Goal: Task Accomplishment & Management: Manage account settings

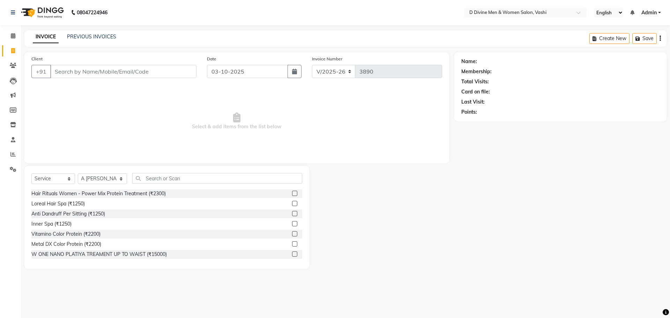
select select "718"
select select "service"
select select "10981"
click at [106, 37] on link "PREVIOUS INVOICES" at bounding box center [91, 37] width 49 height 6
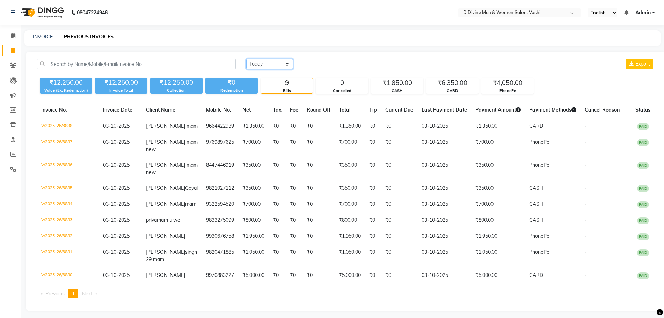
click at [261, 63] on select "[DATE] [DATE] Custom Range" at bounding box center [269, 64] width 47 height 11
click at [37, 37] on link "INVOICE" at bounding box center [43, 37] width 20 height 6
select select "718"
select select "service"
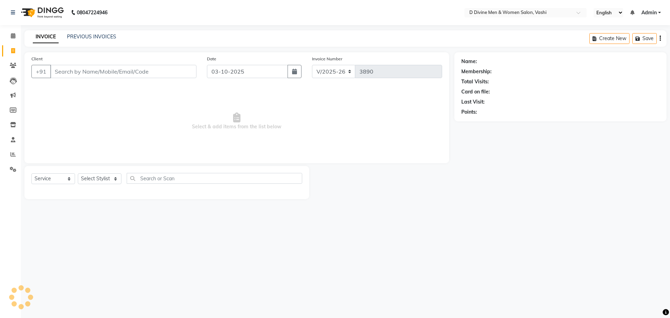
select select "10981"
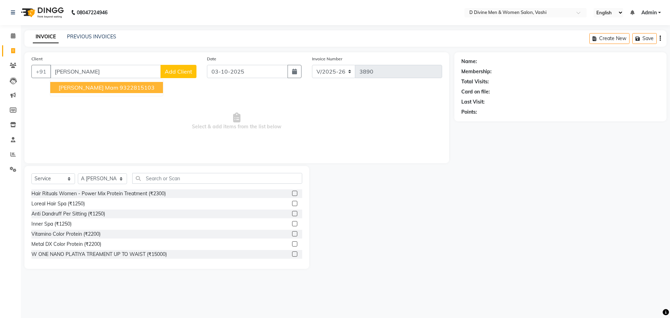
click at [120, 84] on ngb-highlight "9322815103" at bounding box center [137, 87] width 35 height 7
type input "9322815103"
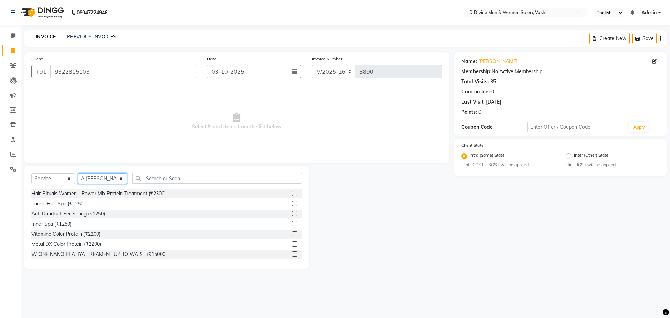
click at [116, 178] on select "Select Stylist A [PERSON_NAME] [PERSON_NAME] Divine salon [PERSON_NAME] [PERSON…" at bounding box center [102, 179] width 49 height 11
click at [167, 185] on div "Select Service Product Membership Package Voucher Prepaid Gift Card Select Styl…" at bounding box center [166, 181] width 271 height 16
click at [167, 177] on input "text" at bounding box center [217, 178] width 170 height 11
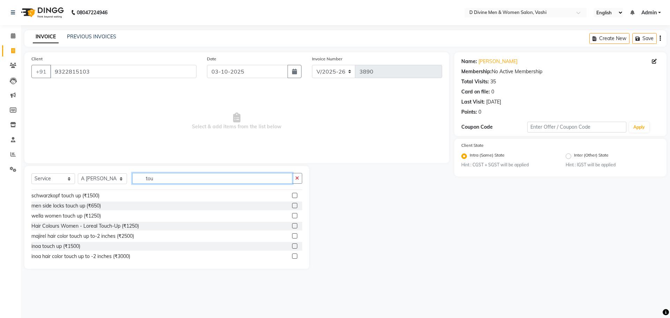
scroll to position [52, 0]
type input "tou"
click at [292, 222] on label at bounding box center [294, 222] width 5 height 5
click at [292, 222] on input "checkbox" at bounding box center [294, 223] width 5 height 5
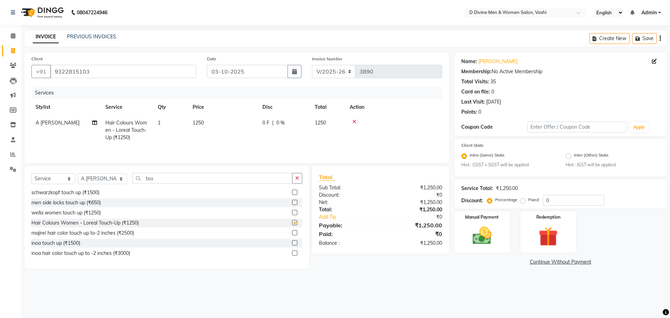
click at [282, 105] on th "Disc" at bounding box center [284, 107] width 52 height 16
checkbox input "false"
click at [279, 117] on td "0 F | 0 %" at bounding box center [284, 130] width 52 height 30
click at [258, 117] on td "1250" at bounding box center [224, 130] width 70 height 30
click at [310, 153] on div "Services Stylist Service Qty Price Disc Total Action A [PERSON_NAME] [PERSON_NA…" at bounding box center [236, 122] width 411 height 71
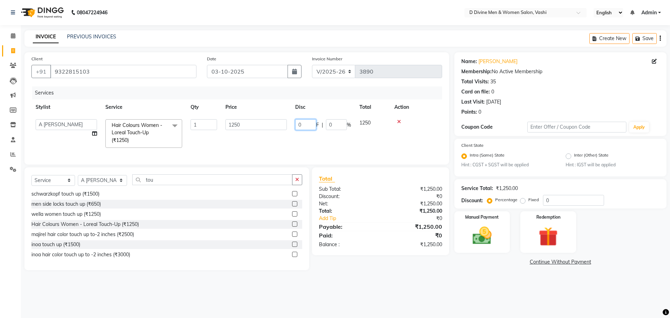
click at [296, 124] on input "0" at bounding box center [305, 124] width 21 height 11
type input "250"
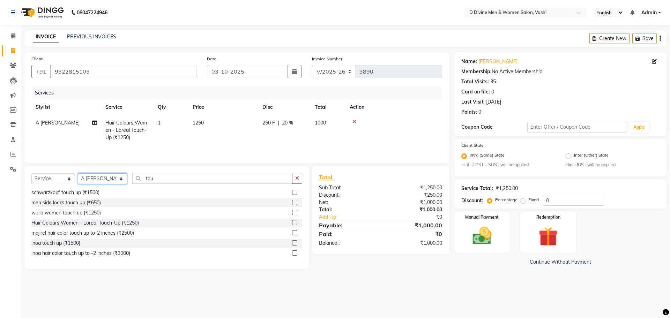
click at [96, 176] on select "Select Stylist A [PERSON_NAME] [PERSON_NAME] Divine salon [PERSON_NAME] [PERSON…" at bounding box center [102, 179] width 49 height 11
click at [112, 183] on select "Select Stylist A [PERSON_NAME] [PERSON_NAME] Divine salon [PERSON_NAME] [PERSON…" at bounding box center [102, 179] width 49 height 11
select select "10985"
click at [78, 175] on select "Select Stylist A [PERSON_NAME] [PERSON_NAME] Divine salon [PERSON_NAME] [PERSON…" at bounding box center [102, 179] width 49 height 11
click at [158, 173] on div "Select Service Product Membership Package Voucher Prepaid Gift Card Select Styl…" at bounding box center [166, 217] width 285 height 103
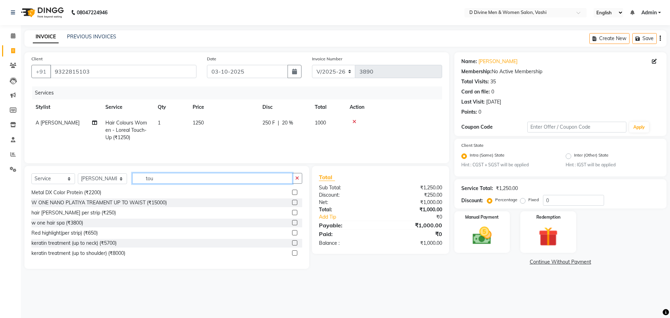
click at [160, 176] on input "tou" at bounding box center [212, 178] width 160 height 11
type input "t"
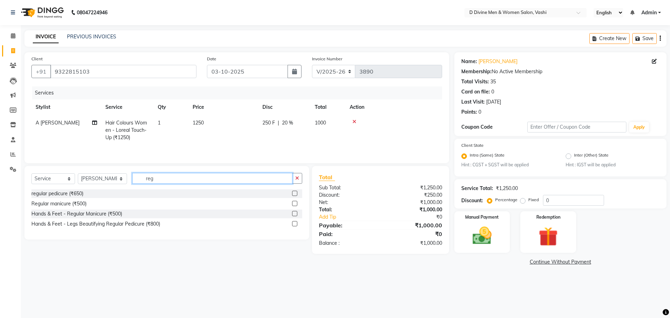
type input "reg"
click at [292, 193] on div "regular pedicure (₹650)" at bounding box center [166, 194] width 271 height 9
click at [297, 195] on label at bounding box center [294, 193] width 5 height 5
click at [297, 195] on input "checkbox" at bounding box center [294, 194] width 5 height 5
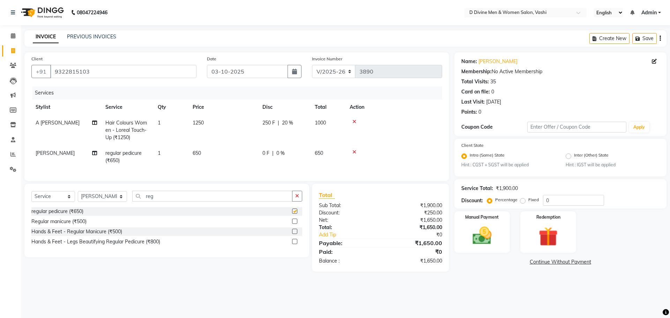
checkbox input "false"
click at [283, 157] on span "0 %" at bounding box center [280, 153] width 8 height 7
select select "10985"
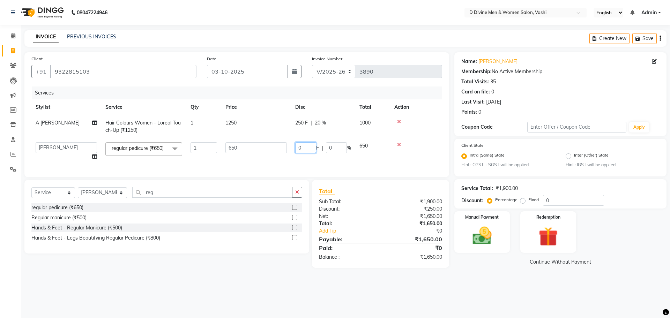
click at [297, 148] on input "0" at bounding box center [305, 147] width 21 height 11
type input "150"
drag, startPoint x: 297, startPoint y: 149, endPoint x: 221, endPoint y: 189, distance: 85.4
click at [295, 150] on td "150 F | 0 %" at bounding box center [323, 151] width 64 height 27
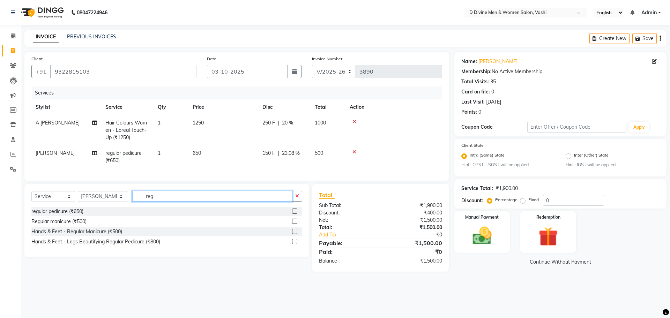
click at [165, 201] on input "reg" at bounding box center [212, 196] width 160 height 11
type input "r"
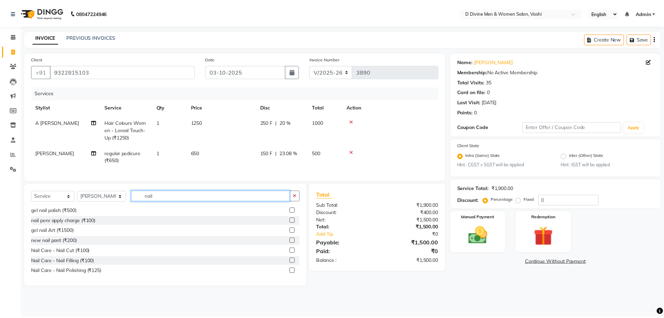
scroll to position [31, 0]
type input "nail"
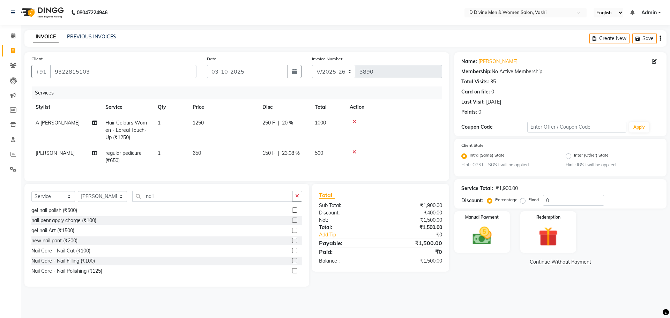
click at [292, 274] on label at bounding box center [294, 270] width 5 height 5
click at [292, 274] on input "checkbox" at bounding box center [294, 271] width 5 height 5
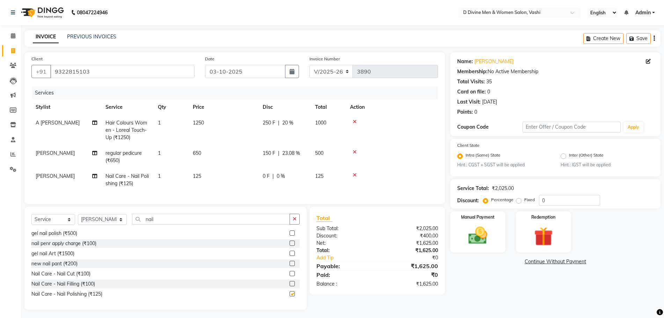
checkbox input "false"
click at [290, 182] on td "0 F | 0 %" at bounding box center [284, 180] width 52 height 23
select select "10985"
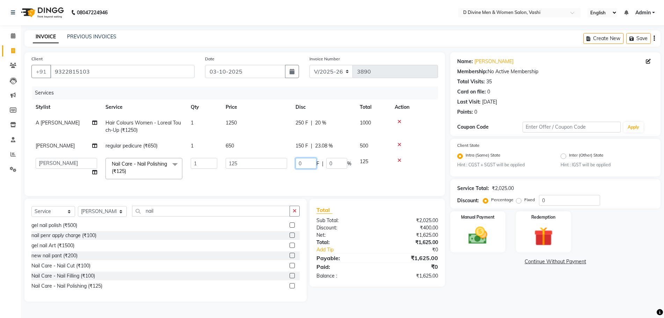
click at [314, 165] on input "0" at bounding box center [305, 163] width 21 height 11
type input "025"
click at [313, 168] on input "025" at bounding box center [305, 163] width 21 height 11
drag, startPoint x: 316, startPoint y: 161, endPoint x: 333, endPoint y: 171, distance: 19.6
click at [316, 162] on input "025" at bounding box center [305, 163] width 21 height 11
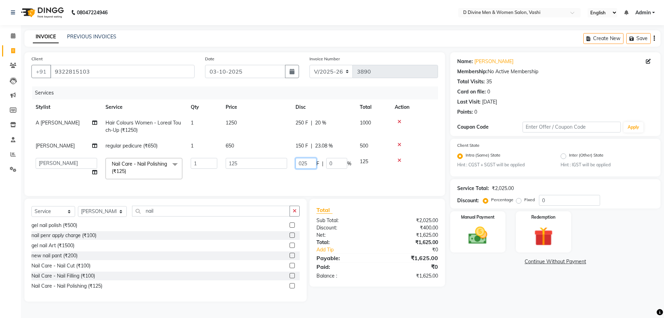
scroll to position [1, 0]
click at [479, 236] on img at bounding box center [478, 236] width 32 height 23
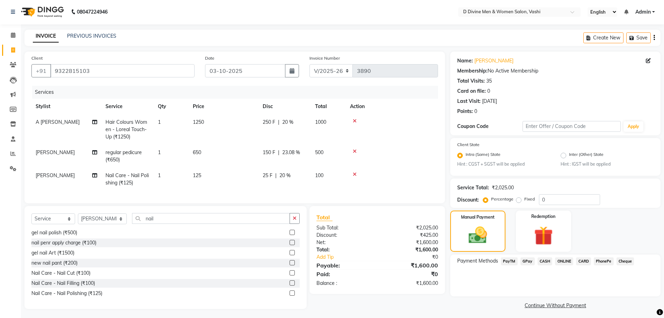
click at [576, 260] on span "CARD" at bounding box center [583, 262] width 15 height 8
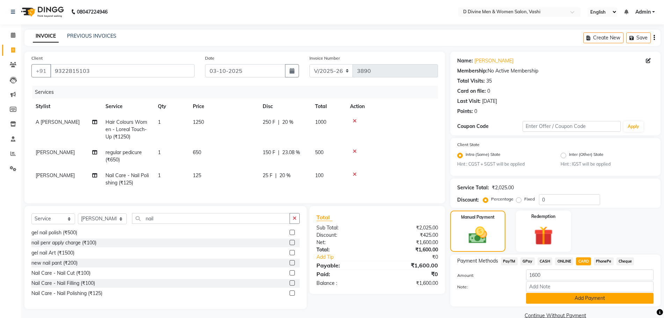
click at [581, 296] on button "Add Payment" at bounding box center [589, 298] width 127 height 11
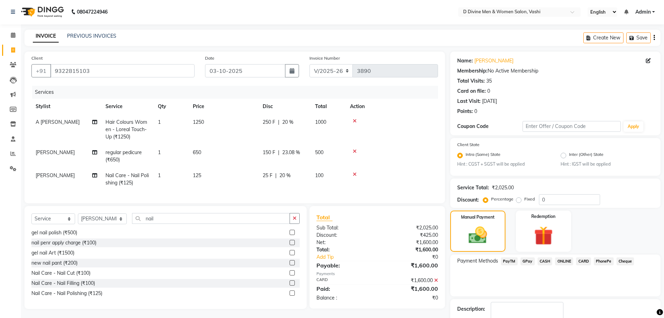
scroll to position [43, 0]
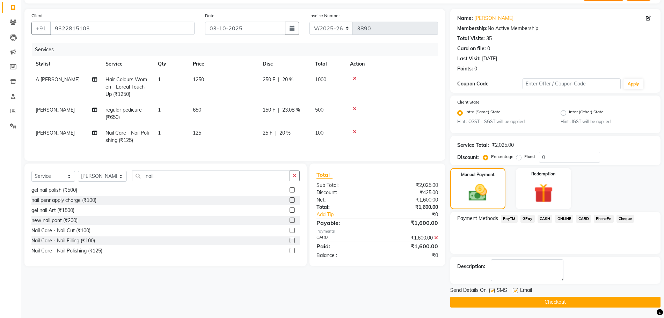
click at [488, 292] on div "Send Details On SMS Email" at bounding box center [555, 291] width 210 height 9
click at [495, 290] on div "SMS" at bounding box center [500, 291] width 23 height 9
click at [518, 292] on div "Email" at bounding box center [524, 291] width 25 height 9
click at [511, 293] on div "SMS" at bounding box center [500, 291] width 23 height 9
click at [514, 292] on label at bounding box center [514, 290] width 5 height 5
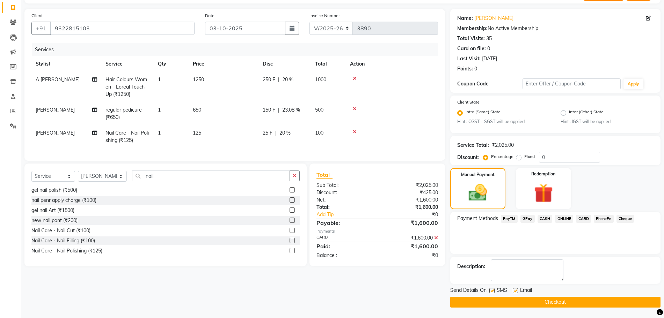
click at [514, 292] on input "checkbox" at bounding box center [514, 291] width 5 height 5
checkbox input "false"
click at [490, 291] on label at bounding box center [491, 290] width 5 height 5
click at [490, 291] on input "checkbox" at bounding box center [491, 291] width 5 height 5
checkbox input "false"
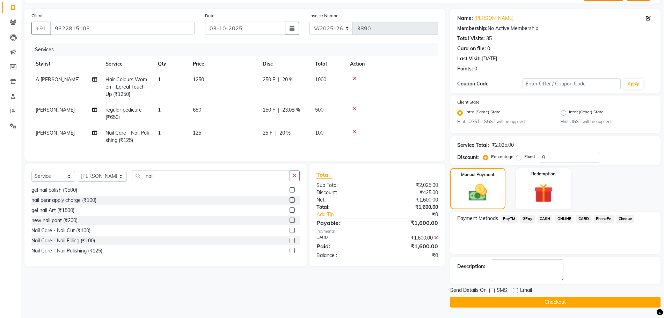
drag, startPoint x: 494, startPoint y: 301, endPoint x: 479, endPoint y: 287, distance: 20.3
click at [493, 300] on button "Checkout" at bounding box center [555, 302] width 210 height 11
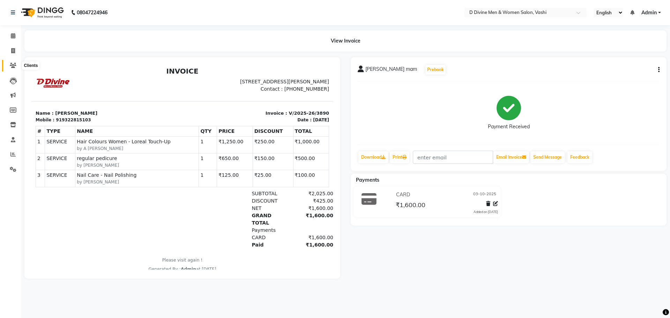
drag, startPoint x: 15, startPoint y: 67, endPoint x: 22, endPoint y: 67, distance: 6.6
click at [15, 67] on icon at bounding box center [13, 65] width 7 height 5
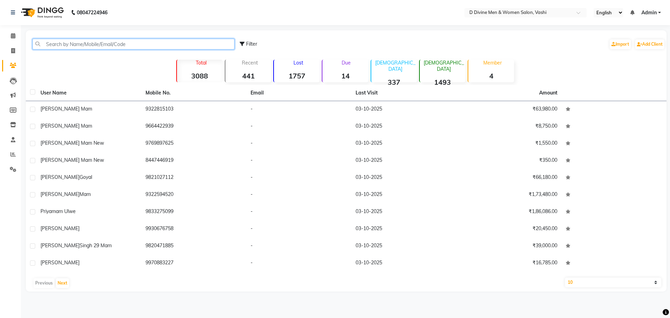
click at [77, 44] on input "text" at bounding box center [133, 44] width 202 height 11
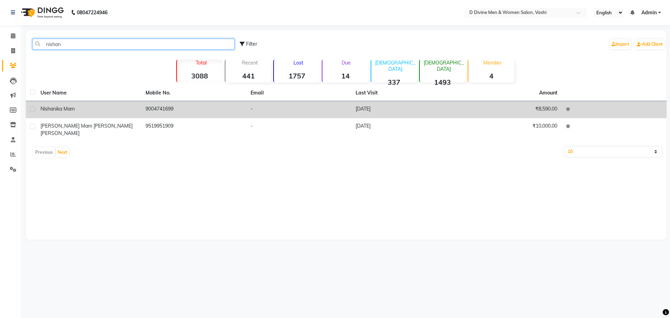
type input "nishan"
click at [98, 111] on div "nishanika mam" at bounding box center [88, 108] width 97 height 7
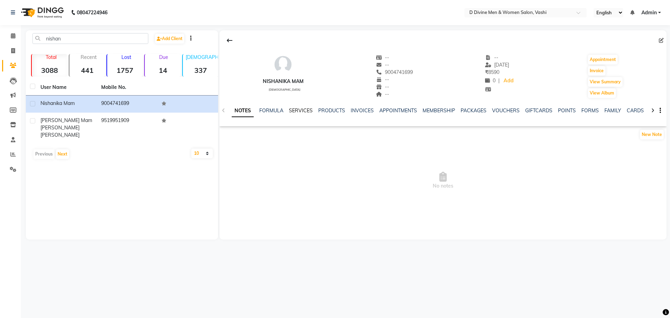
click at [296, 111] on link "SERVICES" at bounding box center [301, 111] width 24 height 6
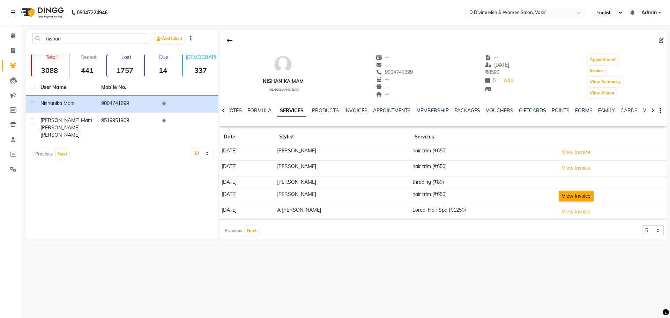
click at [583, 193] on button "View Invoice" at bounding box center [576, 196] width 35 height 11
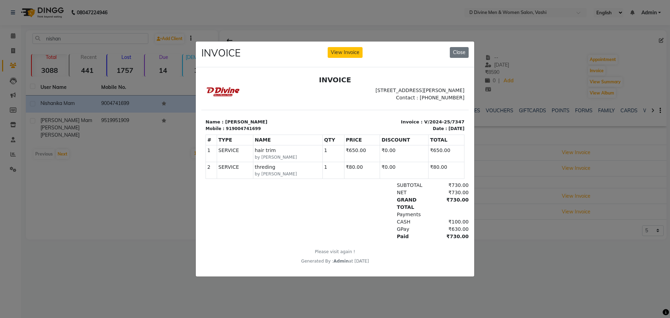
click at [126, 182] on ngb-modal-window "INVOICE View Invoice Close" at bounding box center [335, 159] width 670 height 318
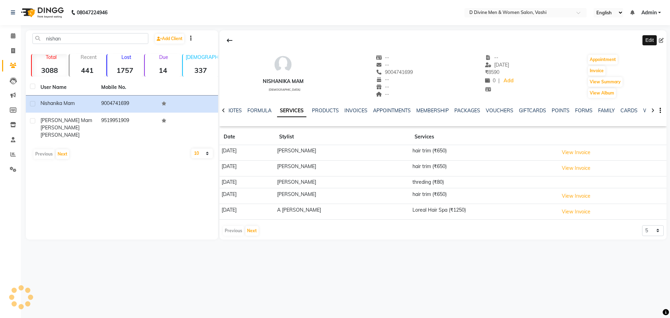
click at [663, 40] on icon at bounding box center [661, 40] width 5 height 5
select select "22"
select select "[DEMOGRAPHIC_DATA]"
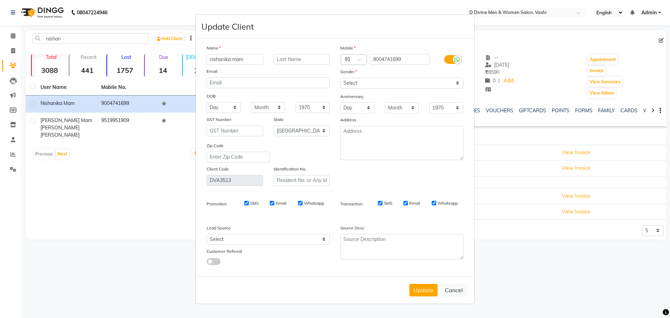
click at [221, 61] on input "nishanika mam" at bounding box center [235, 59] width 57 height 11
click at [230, 63] on input "[PERSON_NAME]" at bounding box center [235, 59] width 57 height 11
type input "[PERSON_NAME] mam"
click at [429, 294] on button "Update" at bounding box center [423, 290] width 28 height 13
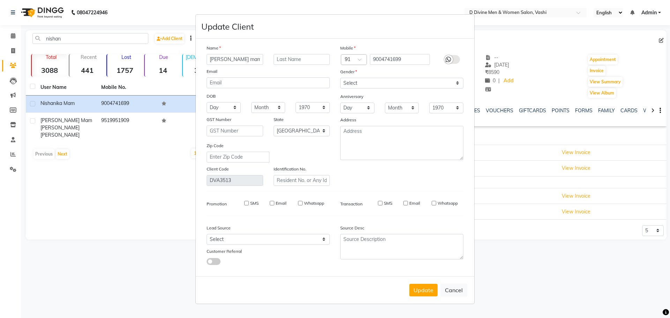
select select
select select "null"
select select
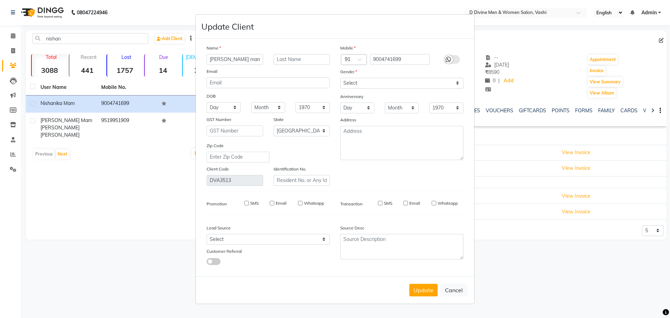
select select
checkbox input "false"
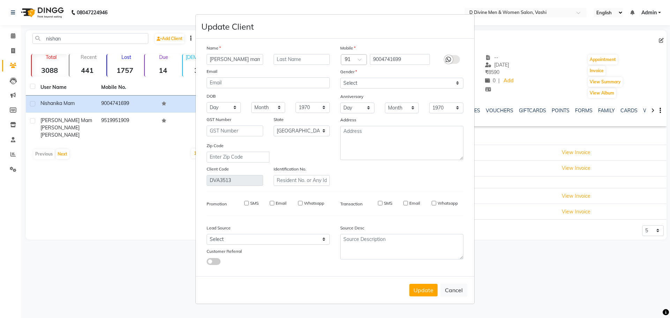
checkbox input "false"
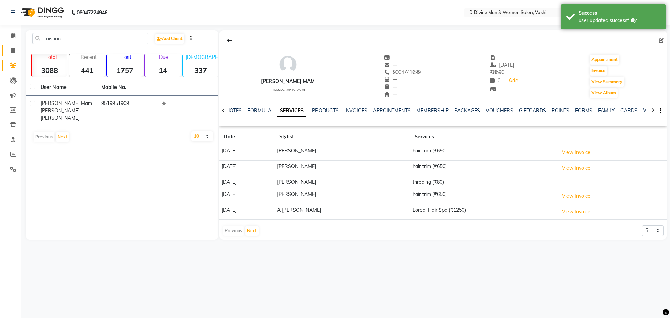
click at [4, 54] on link "Invoice" at bounding box center [10, 51] width 17 height 12
select select "718"
select select "service"
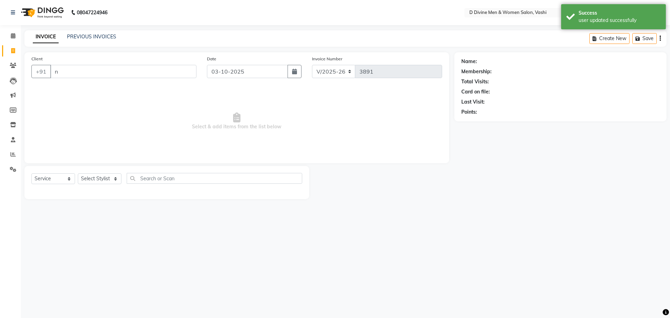
type input "nn"
select select "10981"
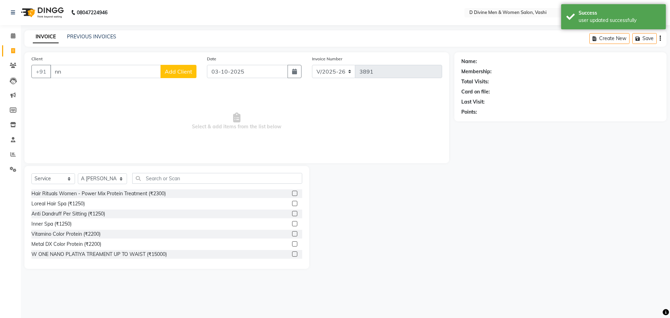
type input "n"
click at [99, 89] on span "[PERSON_NAME] mam" at bounding box center [89, 87] width 60 height 7
type input "9004741699"
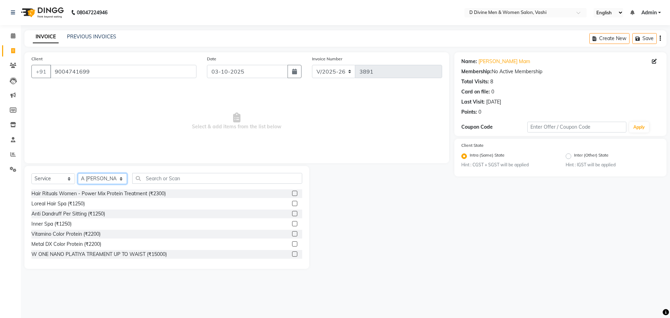
click at [107, 180] on select "Select Stylist A [PERSON_NAME] [PERSON_NAME] Divine salon [PERSON_NAME] [PERSON…" at bounding box center [102, 179] width 49 height 11
select select "10985"
click at [78, 174] on select "Select Stylist A [PERSON_NAME] [PERSON_NAME] Divine salon [PERSON_NAME] [PERSON…" at bounding box center [102, 179] width 49 height 11
click at [152, 174] on input "text" at bounding box center [217, 178] width 170 height 11
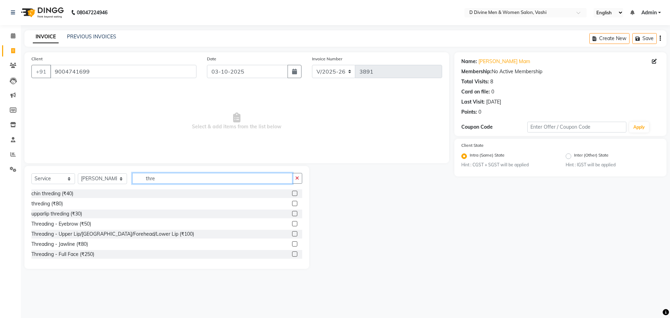
type input "thre"
click at [292, 203] on label at bounding box center [294, 203] width 5 height 5
click at [292, 203] on input "checkbox" at bounding box center [294, 204] width 5 height 5
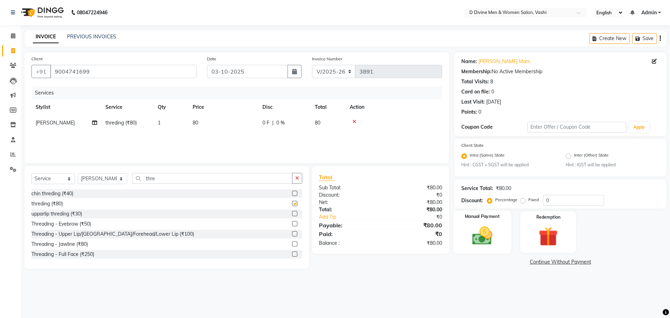
checkbox input "false"
drag, startPoint x: 474, startPoint y: 245, endPoint x: 492, endPoint y: 252, distance: 19.3
click at [474, 245] on img at bounding box center [482, 236] width 32 height 23
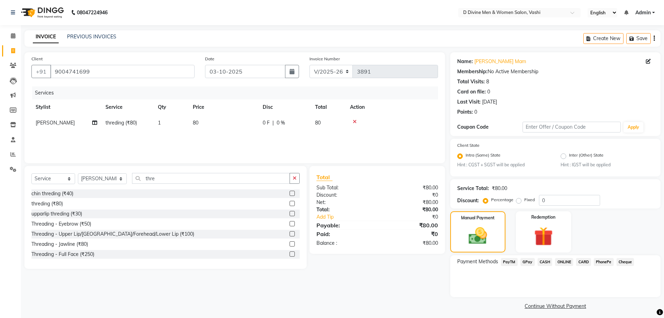
click at [538, 264] on span "CASH" at bounding box center [544, 262] width 15 height 8
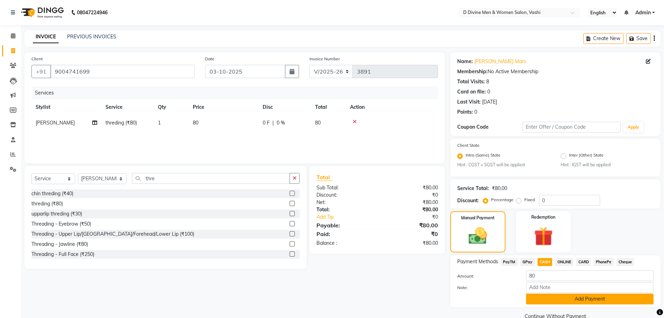
click at [538, 301] on button "Add Payment" at bounding box center [589, 299] width 127 height 11
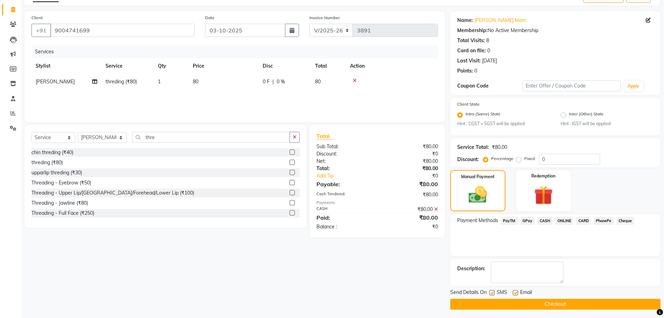
scroll to position [43, 0]
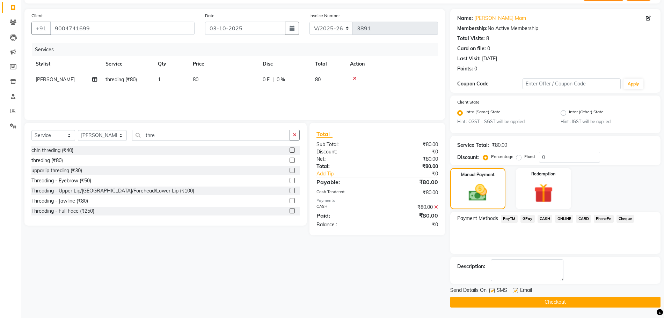
click at [493, 293] on label at bounding box center [491, 290] width 5 height 5
click at [493, 293] on input "checkbox" at bounding box center [491, 291] width 5 height 5
checkbox input "false"
click at [514, 294] on div at bounding box center [514, 291] width 5 height 7
click at [515, 294] on div at bounding box center [514, 291] width 5 height 7
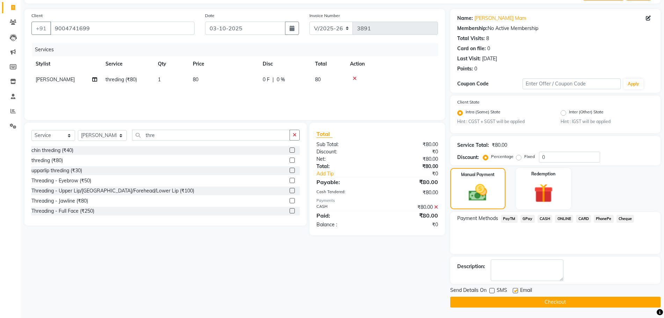
click at [516, 290] on label at bounding box center [514, 290] width 5 height 5
click at [516, 290] on input "checkbox" at bounding box center [514, 291] width 5 height 5
checkbox input "false"
click at [515, 299] on button "Checkout" at bounding box center [555, 302] width 210 height 11
click at [515, 299] on div "Checkout" at bounding box center [555, 302] width 210 height 11
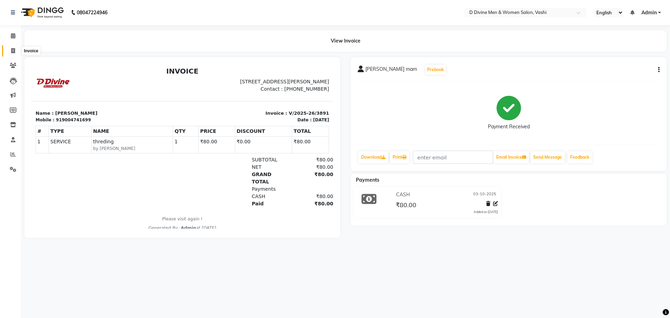
click at [9, 52] on span at bounding box center [13, 51] width 12 height 8
select select "718"
select select "service"
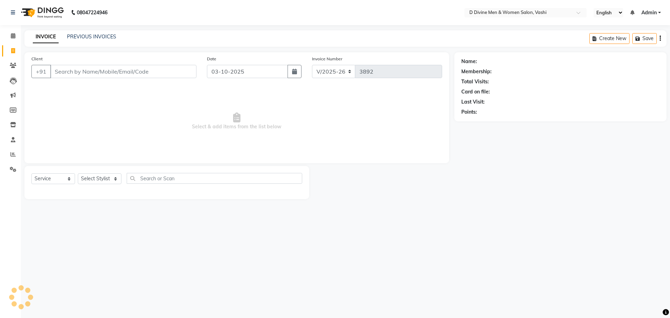
select select "10981"
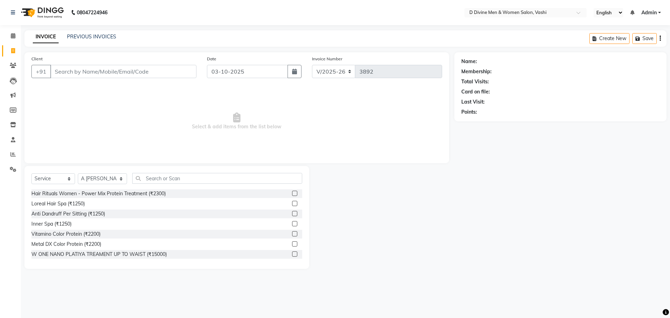
type input "d"
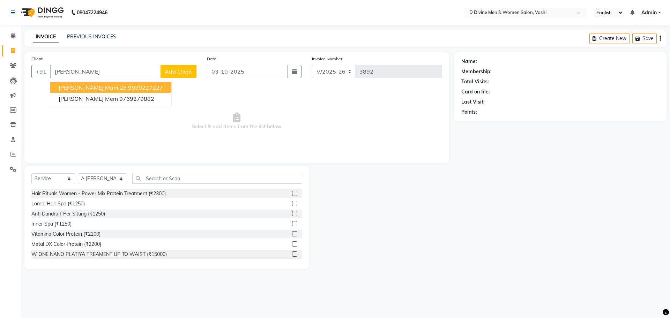
click at [128, 90] on ngb-highlight "9930227227" at bounding box center [145, 87] width 35 height 7
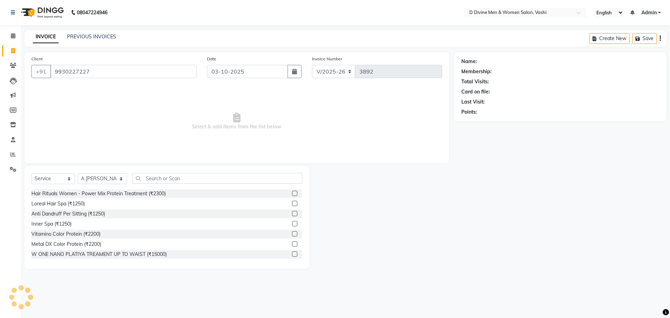
type input "9930227227"
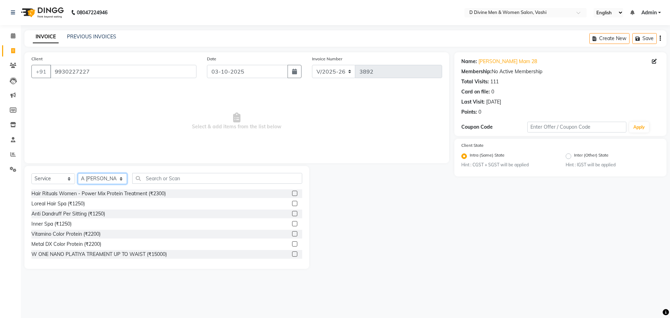
click at [99, 179] on select "Select Stylist A [PERSON_NAME] [PERSON_NAME] Divine salon [PERSON_NAME] [PERSON…" at bounding box center [102, 179] width 49 height 11
select select "10982"
click at [78, 174] on select "Select Stylist A [PERSON_NAME] [PERSON_NAME] Divine salon [PERSON_NAME] [PERSON…" at bounding box center [102, 179] width 49 height 11
click at [155, 185] on div "Select Service Product Membership Package Voucher Prepaid Gift Card Select Styl…" at bounding box center [166, 181] width 271 height 16
click at [157, 180] on input "text" at bounding box center [217, 178] width 170 height 11
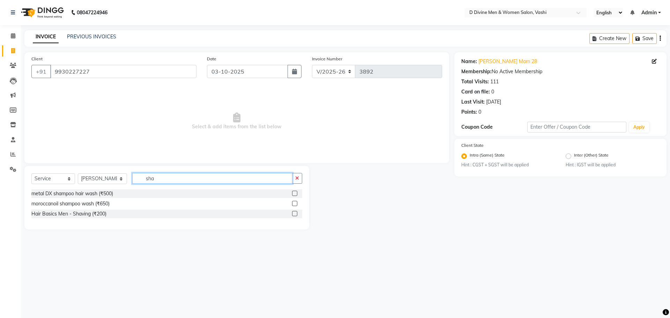
type input "sha"
click at [295, 213] on label at bounding box center [294, 213] width 5 height 5
click at [295, 213] on input "checkbox" at bounding box center [294, 214] width 5 height 5
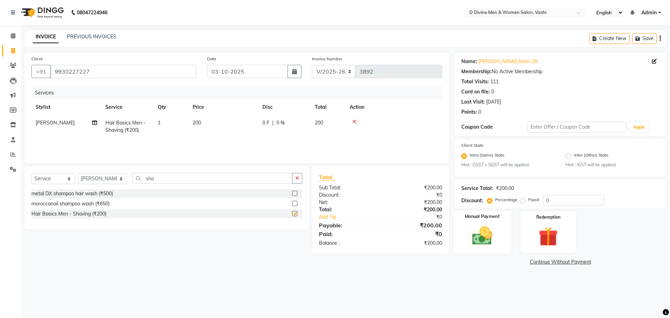
checkbox input "false"
click at [475, 240] on img at bounding box center [482, 236] width 32 height 23
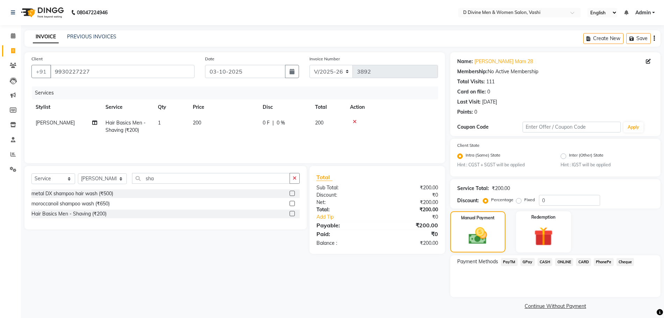
click at [541, 263] on span "CASH" at bounding box center [544, 262] width 15 height 8
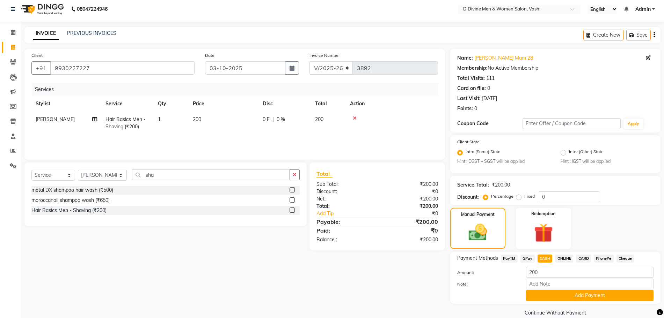
scroll to position [14, 0]
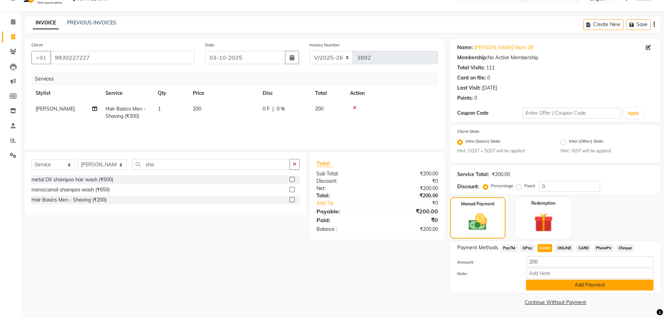
click at [556, 284] on button "Add Payment" at bounding box center [589, 285] width 127 height 11
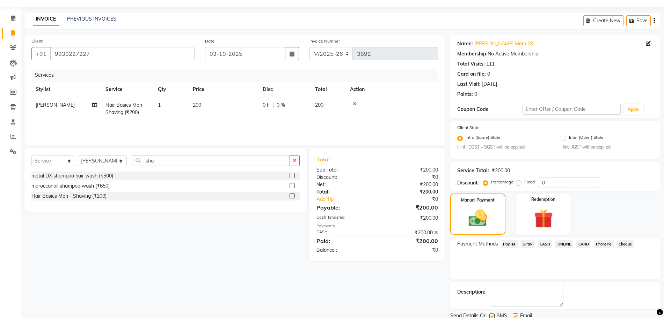
scroll to position [43, 0]
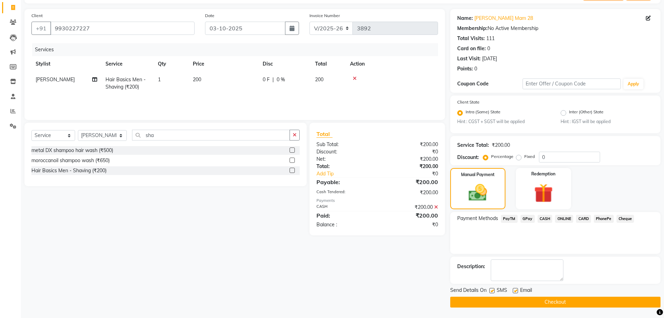
click at [493, 292] on label at bounding box center [491, 290] width 5 height 5
click at [493, 292] on input "checkbox" at bounding box center [491, 291] width 5 height 5
checkbox input "false"
click at [515, 293] on label at bounding box center [514, 290] width 5 height 5
click at [515, 293] on input "checkbox" at bounding box center [514, 291] width 5 height 5
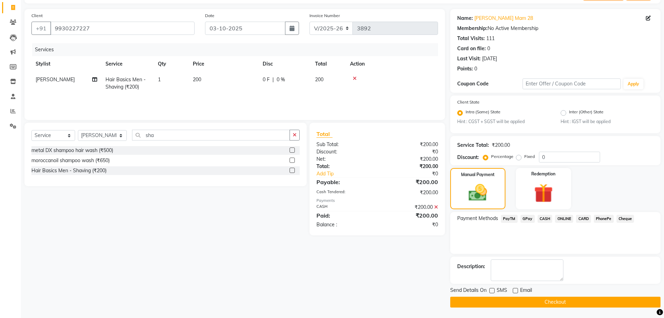
click at [514, 293] on label at bounding box center [514, 290] width 5 height 5
click at [514, 293] on input "checkbox" at bounding box center [514, 291] width 5 height 5
click at [514, 294] on div at bounding box center [514, 291] width 5 height 7
click at [516, 290] on label at bounding box center [514, 290] width 5 height 5
click at [516, 290] on input "checkbox" at bounding box center [514, 291] width 5 height 5
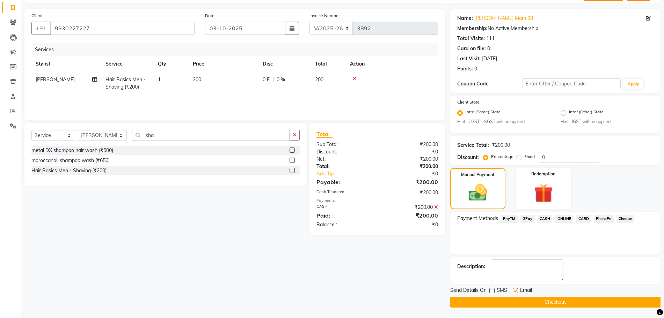
checkbox input "false"
click at [515, 298] on button "Checkout" at bounding box center [555, 302] width 210 height 11
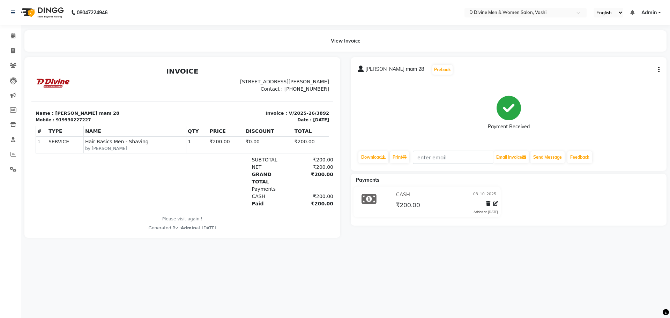
click at [670, 299] on div "08047224946 Select Location × D Divine Men & Women Salon, Vashi English ENGLISH…" at bounding box center [335, 159] width 670 height 318
click at [10, 47] on span at bounding box center [13, 51] width 12 height 8
select select "service"
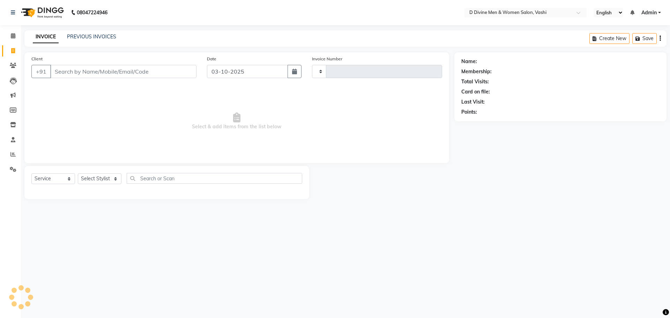
type input "3893"
select select "718"
select select "10981"
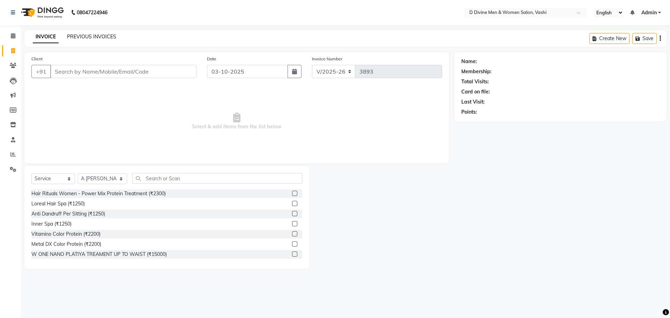
click at [99, 38] on link "PREVIOUS INVOICES" at bounding box center [91, 37] width 49 height 6
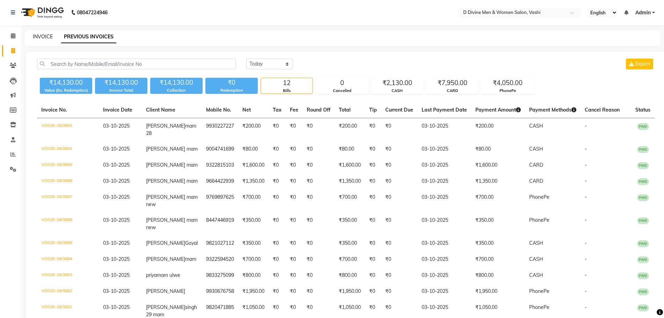
click at [47, 34] on link "INVOICE" at bounding box center [43, 37] width 20 height 6
select select "service"
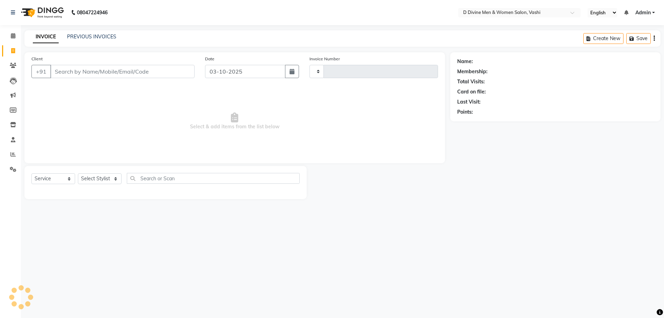
type input "3893"
select select "718"
select select "10981"
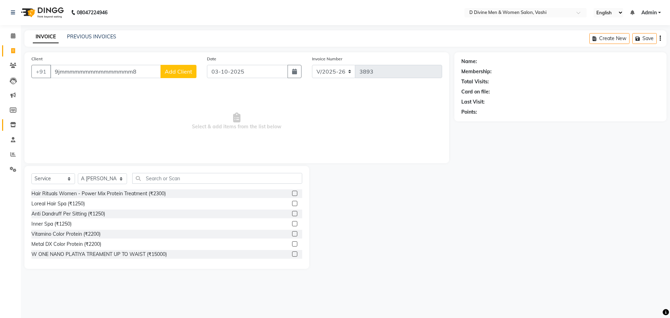
drag, startPoint x: 0, startPoint y: 103, endPoint x: 3, endPoint y: 121, distance: 19.1
drag, startPoint x: 3, startPoint y: 121, endPoint x: 156, endPoint y: 74, distance: 159.9
click at [156, 74] on input "9jmmmmmmmmmmmmmmm8" at bounding box center [105, 71] width 111 height 13
type input "9"
drag, startPoint x: 120, startPoint y: 85, endPoint x: 117, endPoint y: 90, distance: 6.4
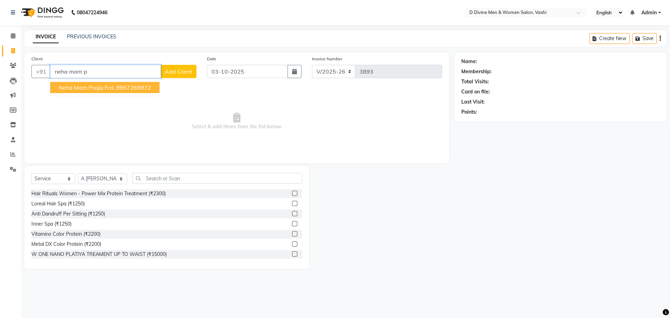
click at [119, 85] on ngb-highlight "9967269972" at bounding box center [133, 87] width 35 height 7
type input "9967269972"
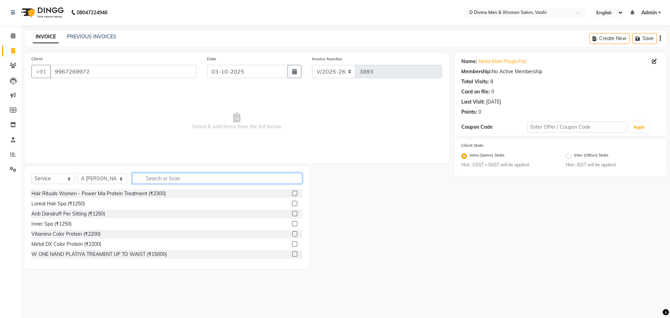
click at [160, 182] on input "text" at bounding box center [217, 178] width 170 height 11
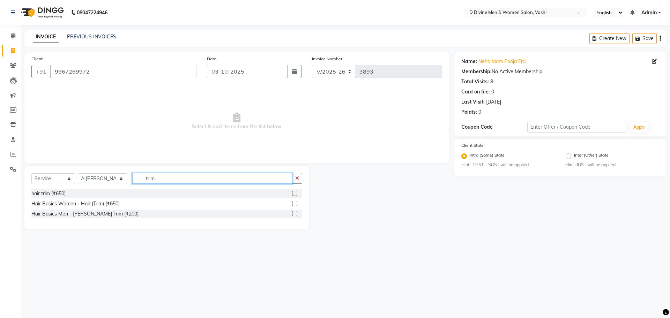
type input "trim"
click at [294, 193] on label at bounding box center [294, 193] width 5 height 5
click at [294, 193] on input "checkbox" at bounding box center [294, 194] width 5 height 5
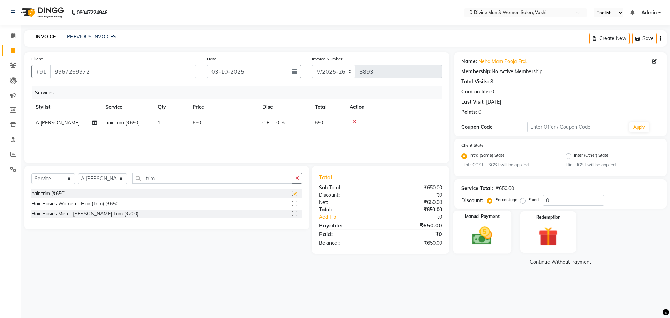
checkbox input "false"
click at [484, 241] on img at bounding box center [482, 236] width 32 height 23
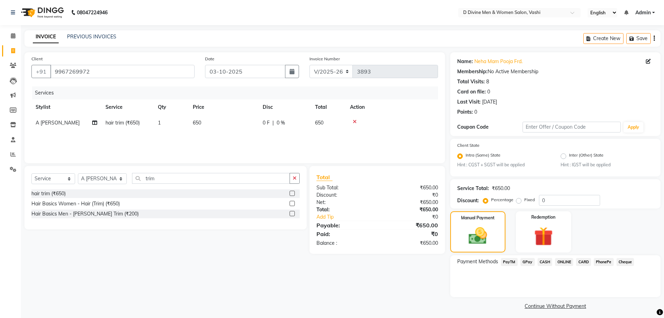
click at [544, 262] on span "CASH" at bounding box center [544, 262] width 15 height 8
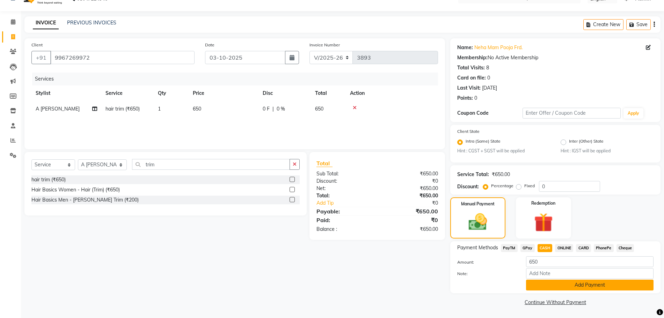
click at [550, 289] on button "Add Payment" at bounding box center [589, 285] width 127 height 11
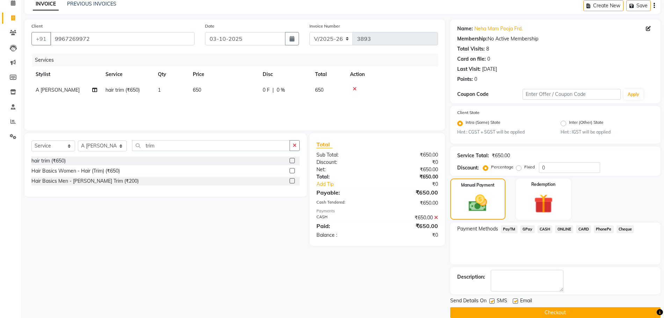
scroll to position [43, 0]
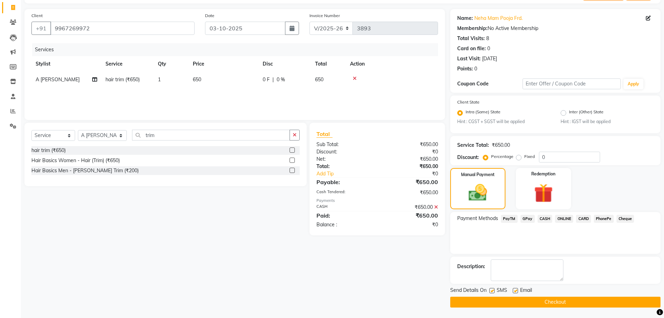
click at [493, 290] on label at bounding box center [491, 290] width 5 height 5
click at [493, 290] on input "checkbox" at bounding box center [491, 291] width 5 height 5
checkbox input "false"
click at [519, 290] on div "Email" at bounding box center [524, 291] width 25 height 9
click at [512, 288] on label at bounding box center [514, 290] width 5 height 5
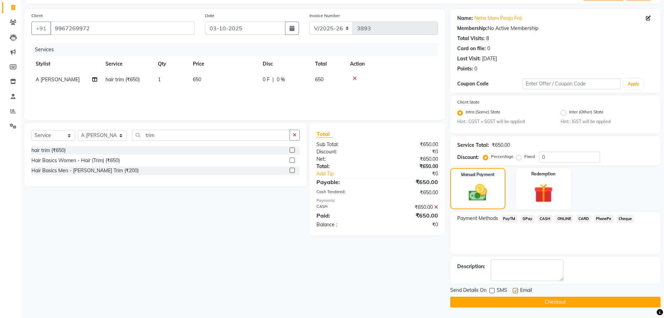
click at [512, 289] on input "checkbox" at bounding box center [514, 291] width 5 height 5
checkbox input "false"
click at [518, 298] on button "Checkout" at bounding box center [555, 302] width 210 height 11
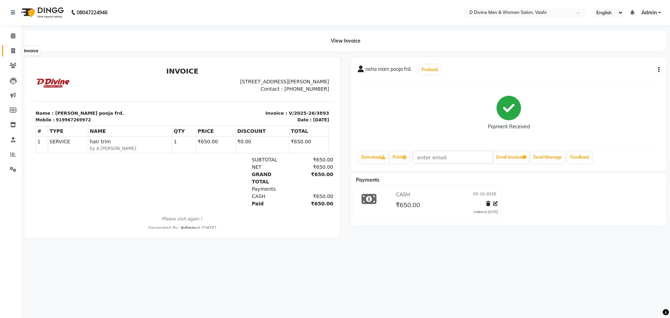
click at [14, 51] on icon at bounding box center [13, 50] width 4 height 5
select select "718"
select select "service"
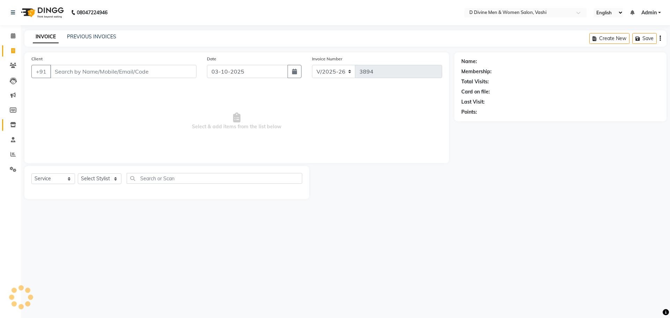
select select "10981"
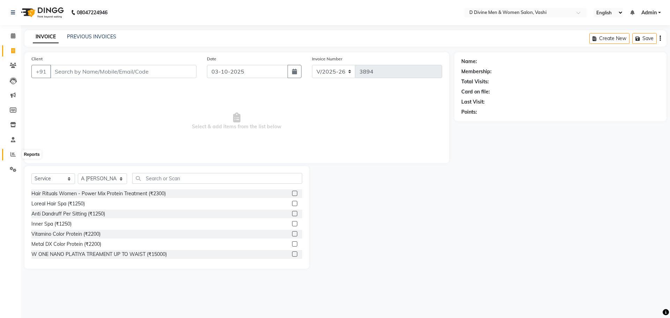
click at [12, 155] on icon at bounding box center [12, 154] width 5 height 5
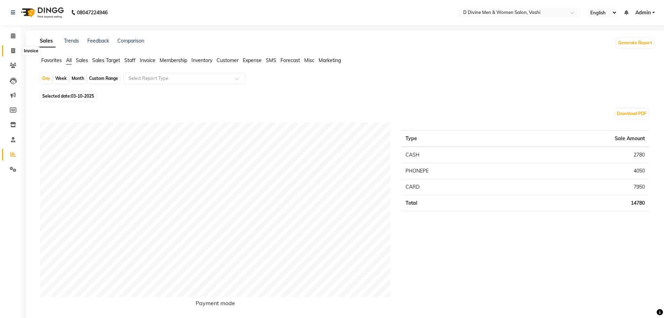
click at [13, 49] on icon at bounding box center [13, 50] width 4 height 5
select select "718"
select select "service"
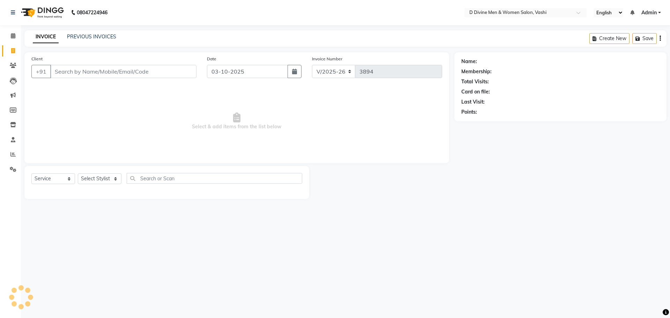
select select "10981"
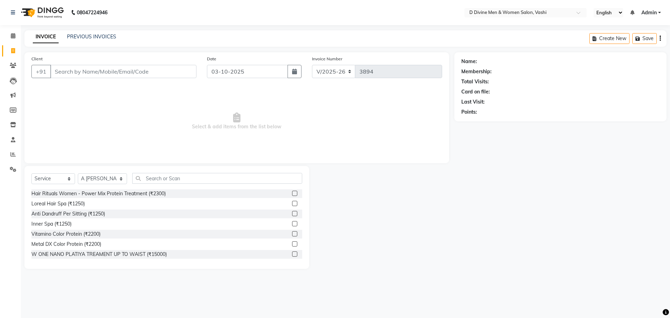
click at [418, 193] on div at bounding box center [381, 217] width 145 height 103
drag, startPoint x: 420, startPoint y: 200, endPoint x: 13, endPoint y: 50, distance: 433.3
click at [13, 50] on icon at bounding box center [13, 50] width 4 height 5
select select "718"
select select "service"
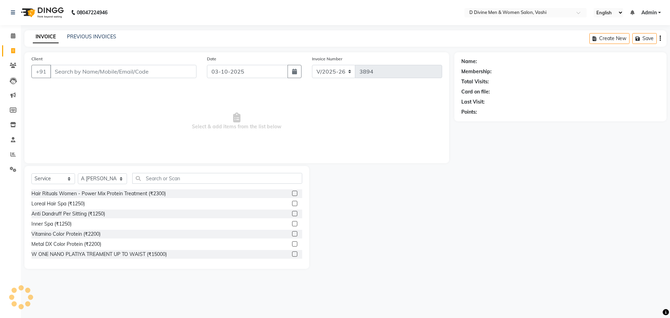
click at [13, 50] on icon at bounding box center [13, 50] width 4 height 5
select select "718"
select select "service"
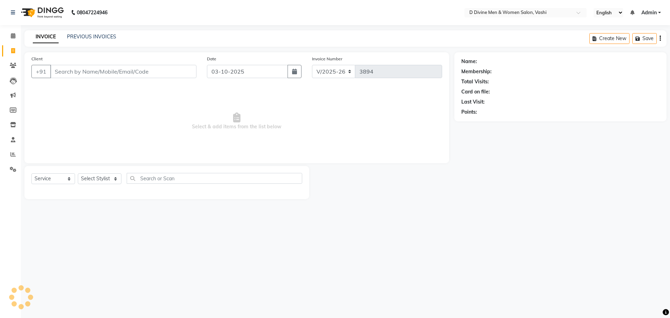
select select "10981"
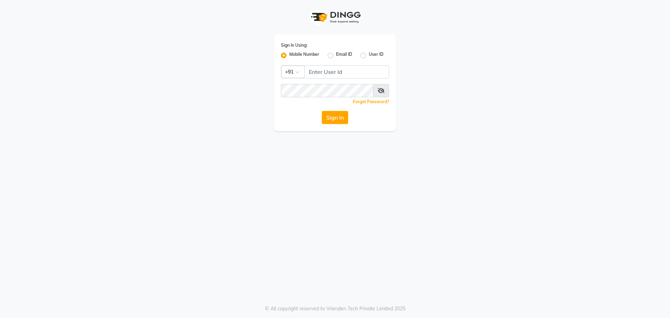
drag, startPoint x: 471, startPoint y: 201, endPoint x: 436, endPoint y: 216, distance: 38.6
click at [436, 216] on div "Sign In Using: Mobile Number Email ID User ID Country Code × +91 Remember me Fo…" at bounding box center [335, 159] width 670 height 318
click at [436, 215] on div "Sign In Using: Mobile Number Email ID User ID Country Code × +91 Remember me Fo…" at bounding box center [335, 159] width 670 height 318
